Goal: Transaction & Acquisition: Download file/media

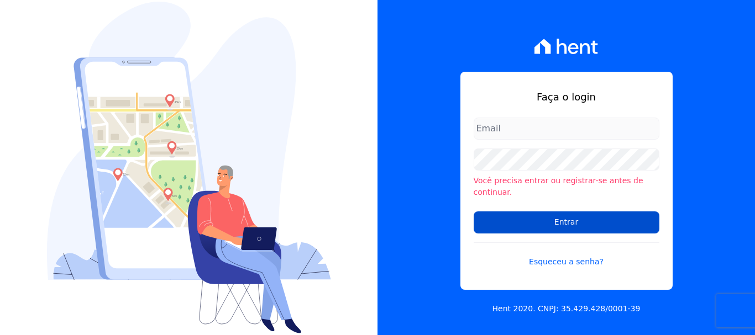
type input "[EMAIL_ADDRESS][DOMAIN_NAME]"
click at [640, 212] on input "Entrar" at bounding box center [566, 223] width 186 height 22
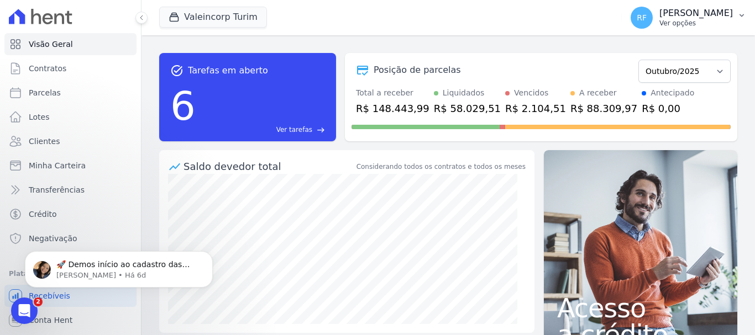
click at [726, 25] on p "Ver opções" at bounding box center [695, 23] width 73 height 9
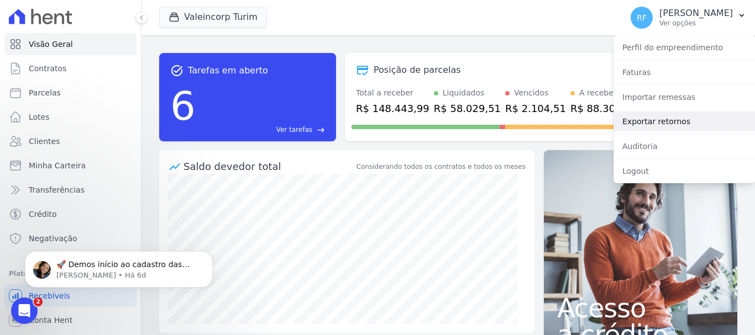
click at [699, 119] on link "Exportar retornos" at bounding box center [683, 122] width 141 height 20
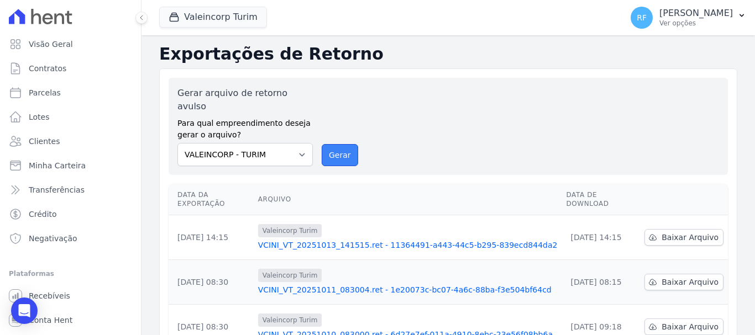
click at [339, 144] on button "Gerar" at bounding box center [340, 155] width 36 height 22
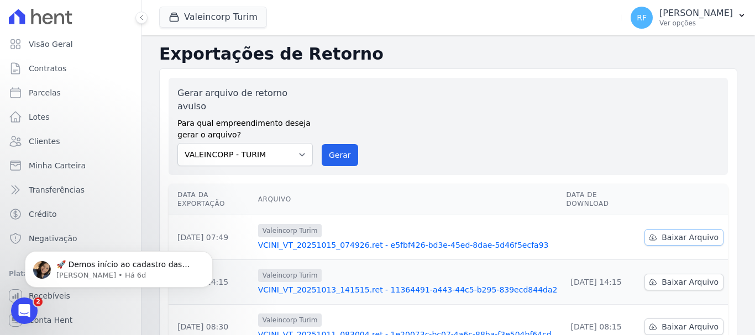
click at [713, 229] on link "Baixar Arquivo" at bounding box center [683, 237] width 79 height 17
